Goal: Task Accomplishment & Management: Manage account settings

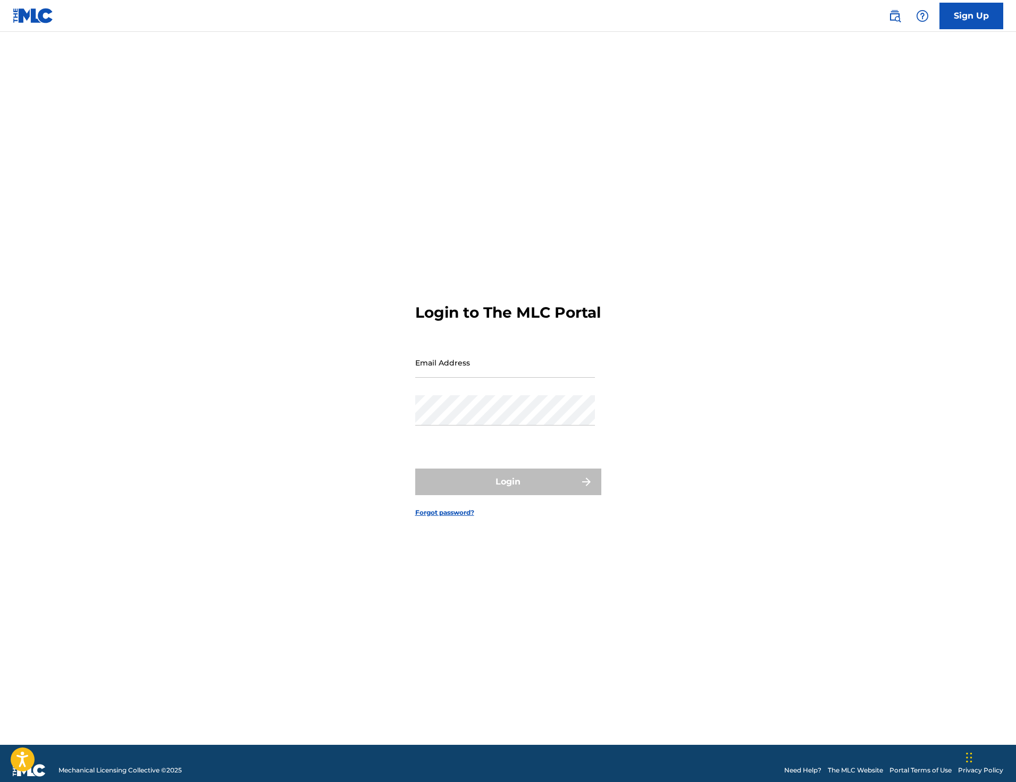
click at [495, 368] on input "Email Address" at bounding box center [505, 363] width 180 height 30
type input "[EMAIL_ADDRESS][DOMAIN_NAME]"
click at [499, 482] on button "Login" at bounding box center [508, 482] width 186 height 27
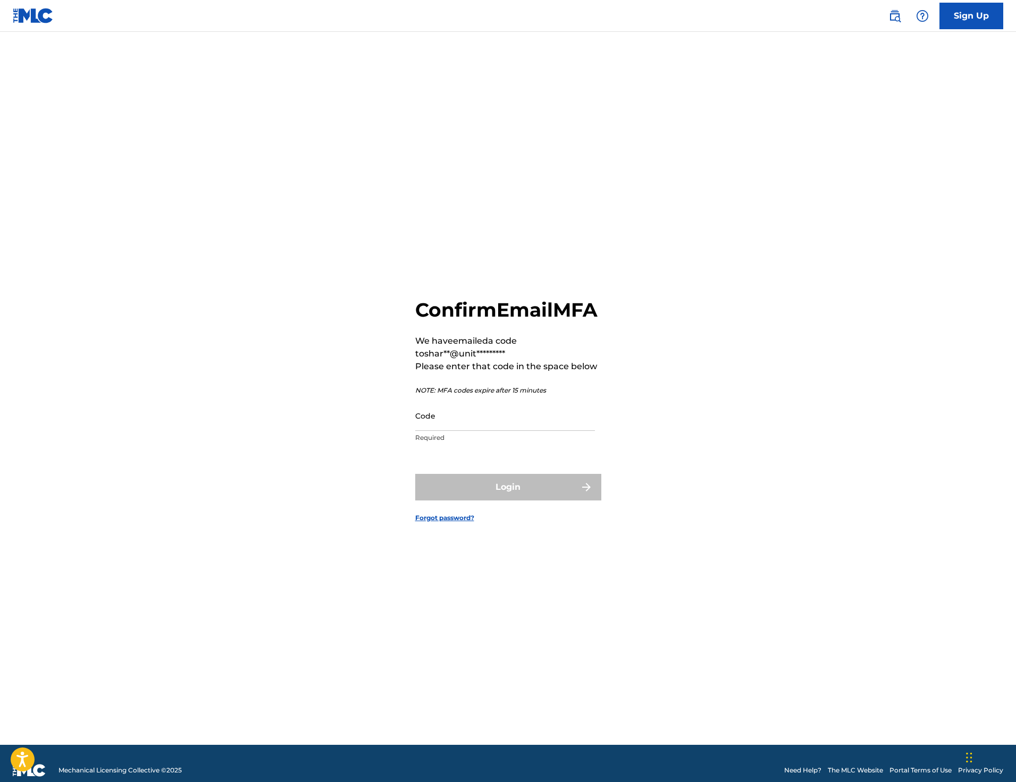
click at [556, 415] on input "Code" at bounding box center [505, 416] width 180 height 30
paste input "605679"
type input "605679"
click at [637, 413] on div "Confirm Email MFA We have emailed a code to shar**@unit********* Please enter t…" at bounding box center [508, 401] width 744 height 687
click at [590, 487] on button "Login" at bounding box center [508, 487] width 186 height 27
